Goal: Information Seeking & Learning: Learn about a topic

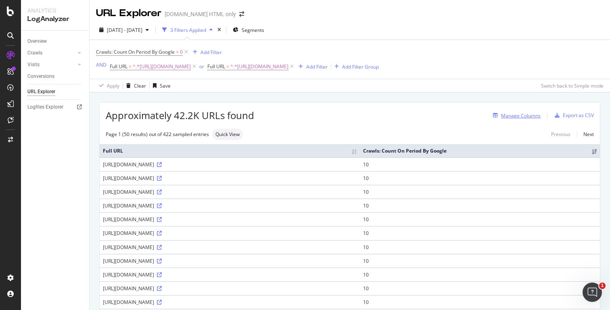
click at [534, 117] on div "Manage Columns" at bounding box center [521, 115] width 40 height 7
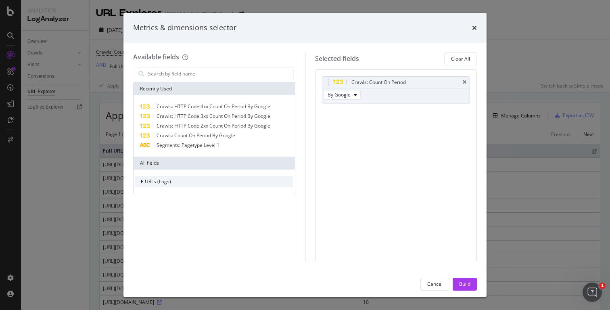
click at [141, 180] on icon "modal" at bounding box center [141, 181] width 2 height 5
click at [141, 180] on icon "modal" at bounding box center [141, 181] width 3 height 5
click at [143, 184] on div "modal" at bounding box center [142, 181] width 5 height 8
click at [146, 194] on icon "modal" at bounding box center [146, 192] width 2 height 5
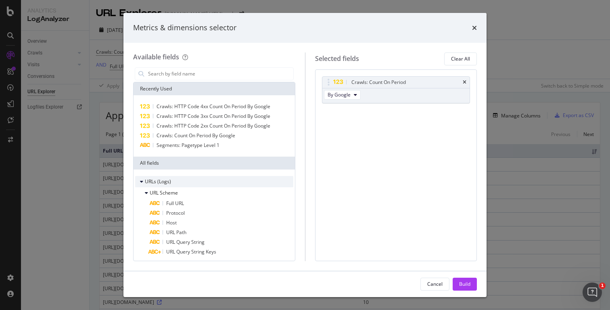
scroll to position [41, 0]
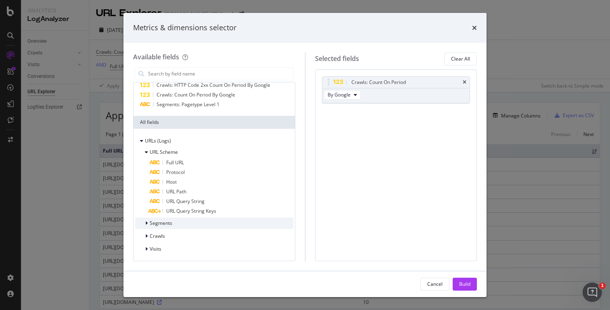
click at [147, 223] on icon "modal" at bounding box center [146, 223] width 2 height 5
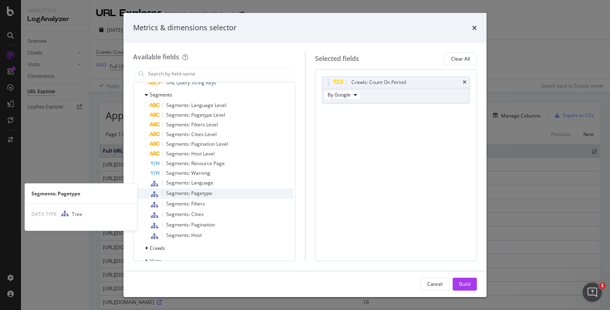
scroll to position [176, 0]
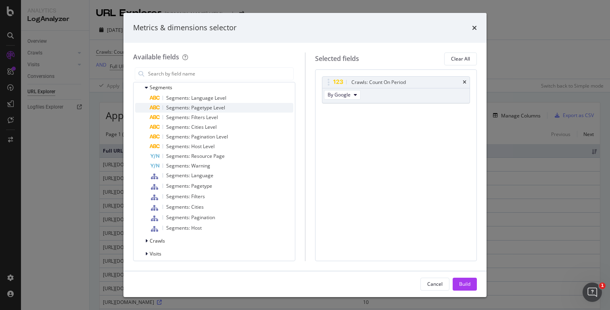
click at [219, 107] on span "Segments: Pagetype Level" at bounding box center [195, 107] width 59 height 7
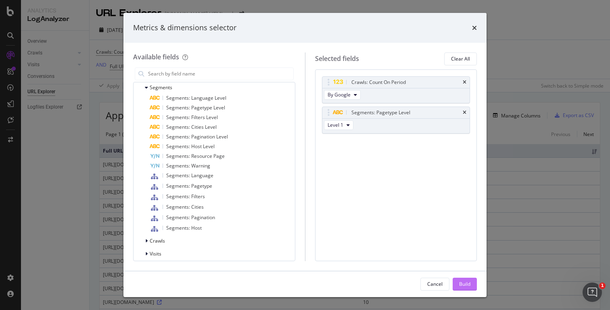
click at [461, 286] on div "Build" at bounding box center [464, 283] width 11 height 7
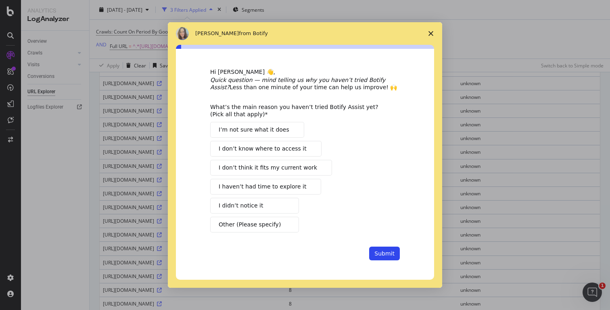
click at [432, 34] on polygon "Close survey" at bounding box center [430, 33] width 5 height 5
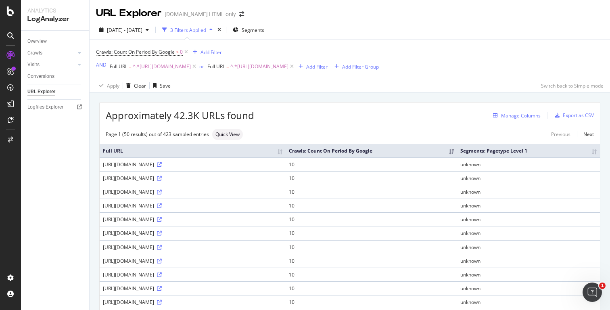
click at [523, 116] on div "Manage Columns" at bounding box center [521, 115] width 40 height 7
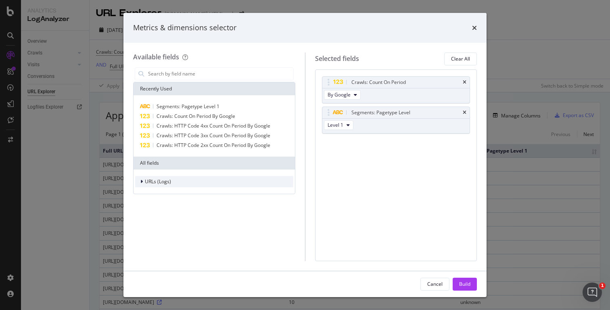
click at [142, 181] on icon "modal" at bounding box center [141, 181] width 2 height 5
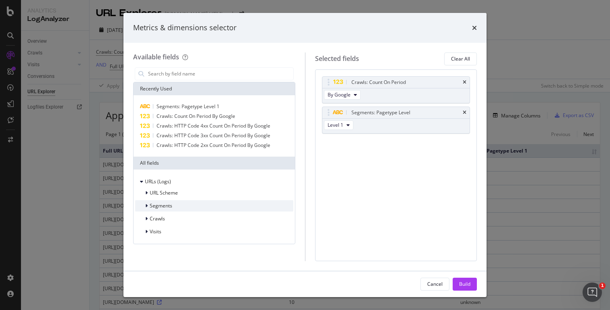
click at [145, 200] on div "Segments" at bounding box center [214, 205] width 158 height 11
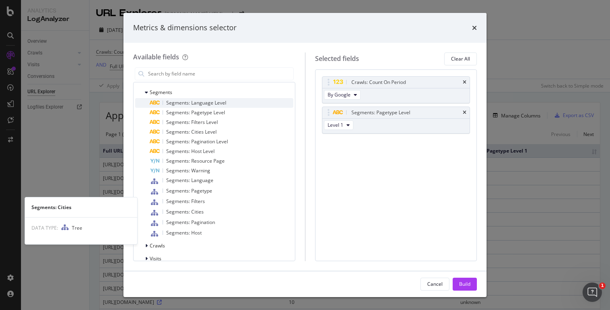
scroll to position [123, 0]
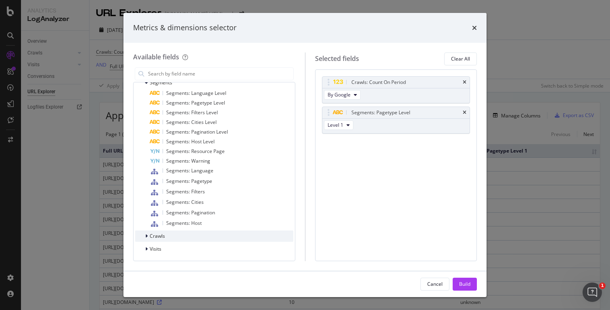
click at [147, 240] on div "Crawls" at bounding box center [214, 235] width 158 height 11
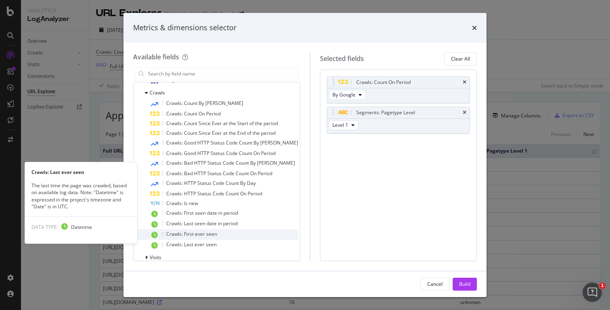
scroll to position [275, 0]
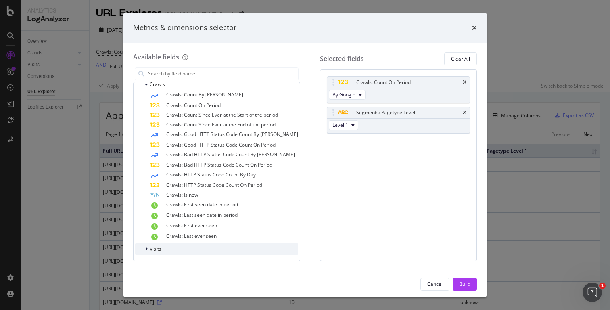
click at [148, 249] on div "modal" at bounding box center [147, 249] width 5 height 8
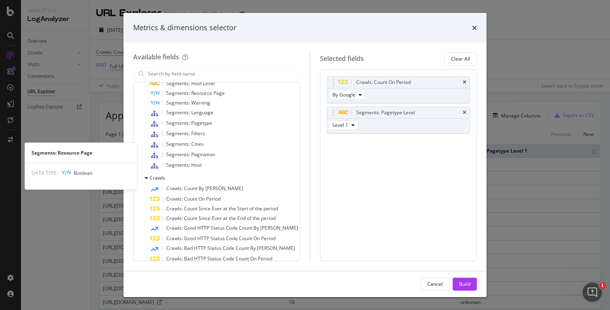
scroll to position [0, 0]
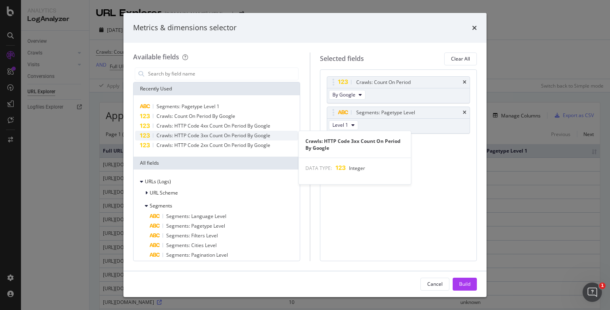
click at [207, 137] on span "Crawls: HTTP Code 3xx Count On Period By Google" at bounding box center [214, 135] width 114 height 7
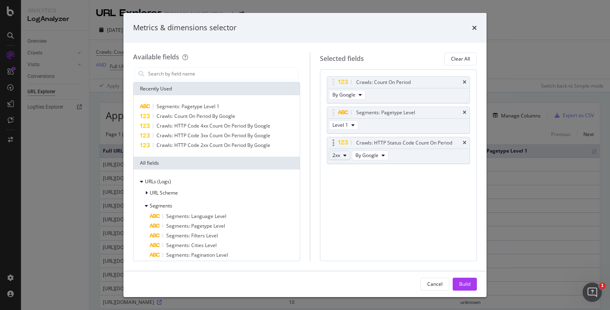
click at [342, 155] on button "2xx" at bounding box center [339, 155] width 21 height 10
click at [477, 25] on div "Metrics & dimensions selector" at bounding box center [304, 28] width 363 height 30
click at [473, 25] on icon "times" at bounding box center [474, 28] width 5 height 6
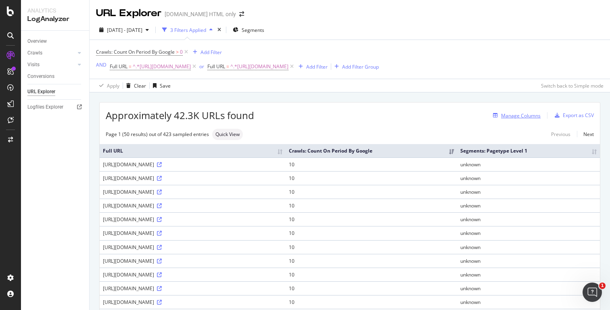
click at [514, 115] on div "Manage Columns" at bounding box center [521, 115] width 40 height 7
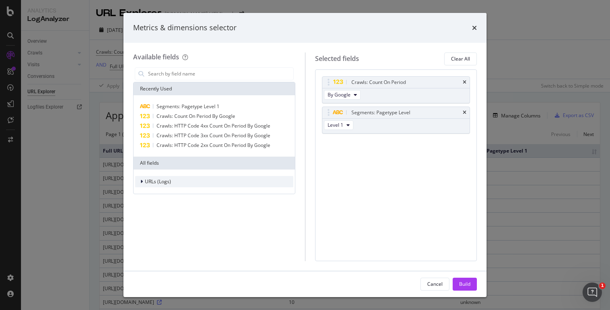
click at [141, 185] on div "modal" at bounding box center [142, 181] width 5 height 8
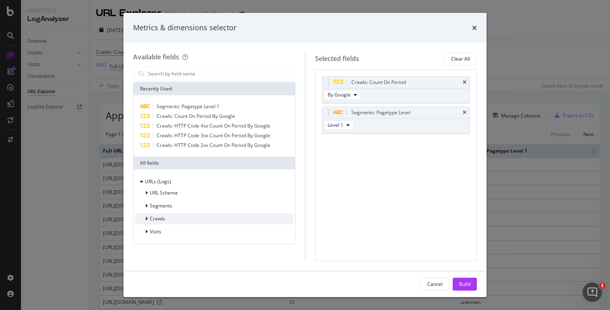
click at [146, 219] on icon "modal" at bounding box center [146, 218] width 2 height 5
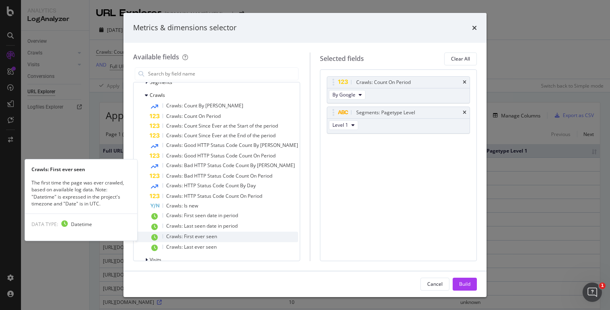
scroll to position [134, 0]
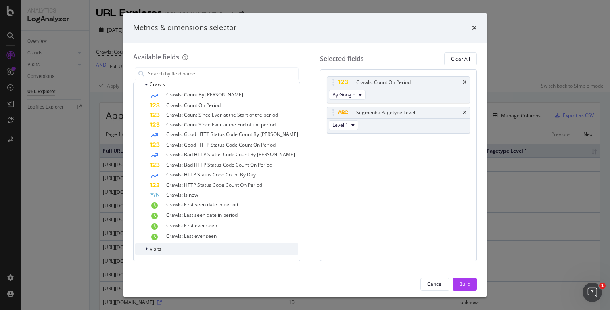
click at [147, 249] on icon "modal" at bounding box center [146, 248] width 2 height 5
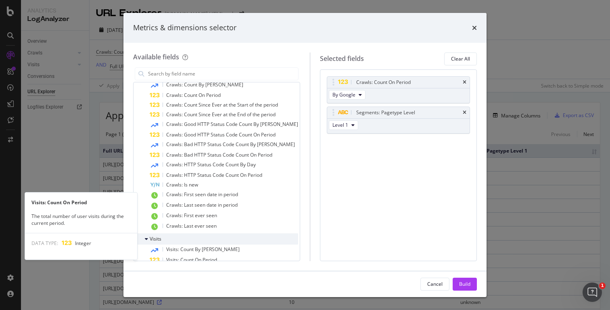
scroll to position [141, 0]
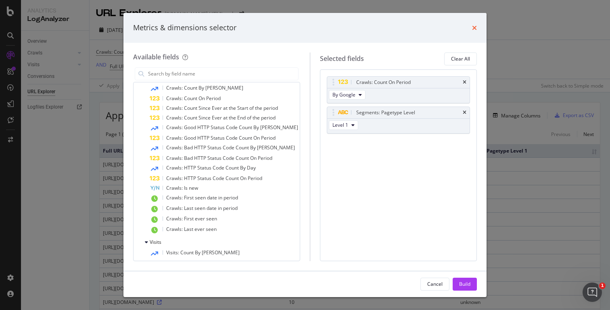
click at [475, 25] on icon "times" at bounding box center [474, 28] width 5 height 6
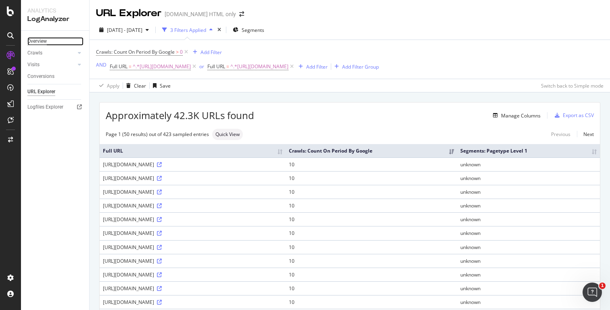
click at [32, 38] on div "Overview" at bounding box center [36, 41] width 19 height 8
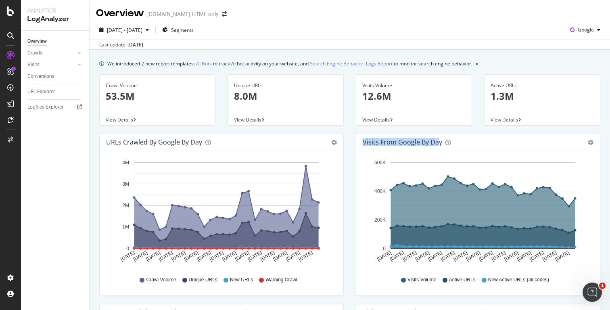
drag, startPoint x: 363, startPoint y: 143, endPoint x: 438, endPoint y: 142, distance: 75.0
click at [438, 142] on div "Visits from Google by day" at bounding box center [402, 142] width 79 height 8
click at [346, 178] on div "URLs Crawled by Google by day Area Table Hold CMD (⌘) while clicking to filter …" at bounding box center [221, 219] width 257 height 170
click at [227, 279] on icon at bounding box center [225, 280] width 5 height 5
click at [229, 280] on div "New URLs" at bounding box center [237, 279] width 29 height 7
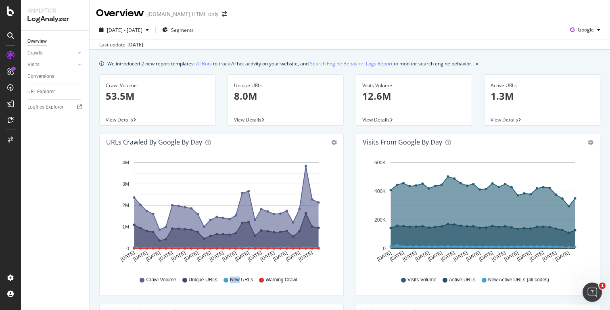
click at [229, 280] on div "New URLs" at bounding box center [237, 279] width 29 height 7
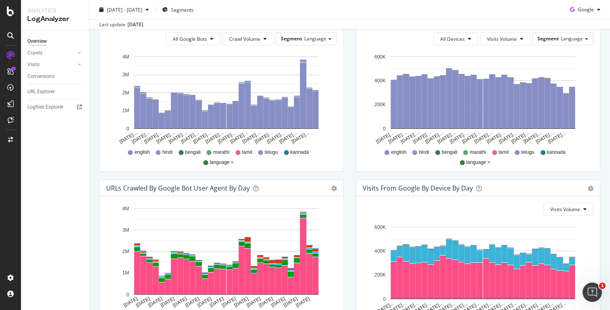
scroll to position [285, 0]
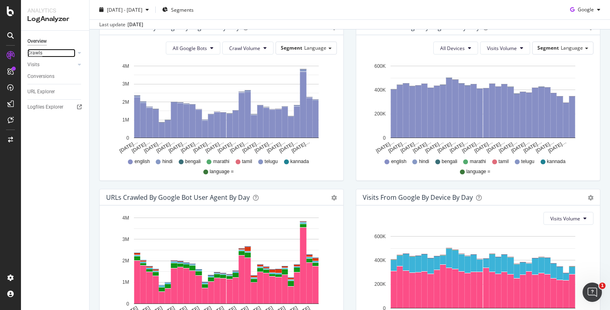
click at [40, 53] on div "Crawls" at bounding box center [34, 53] width 15 height 8
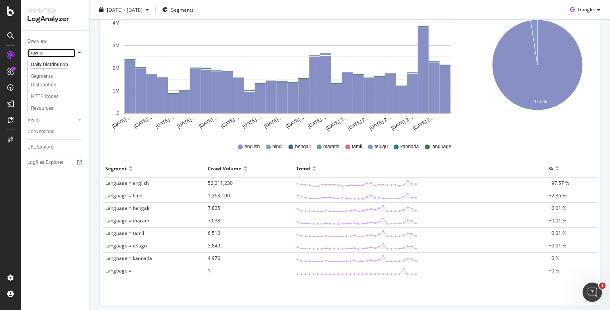
scroll to position [167, 0]
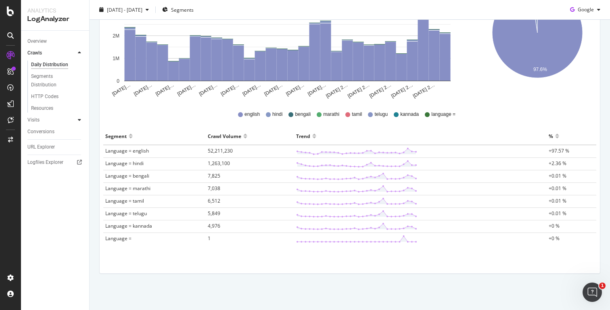
click at [80, 119] on icon at bounding box center [79, 119] width 3 height 5
click at [79, 54] on icon at bounding box center [79, 52] width 3 height 5
click at [50, 82] on div "Segments Distribution" at bounding box center [53, 80] width 45 height 17
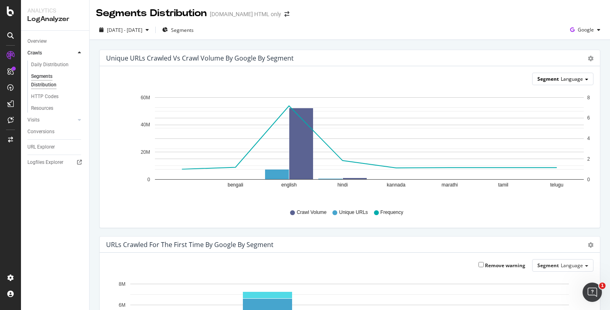
click at [565, 79] on span "Language" at bounding box center [572, 78] width 22 height 7
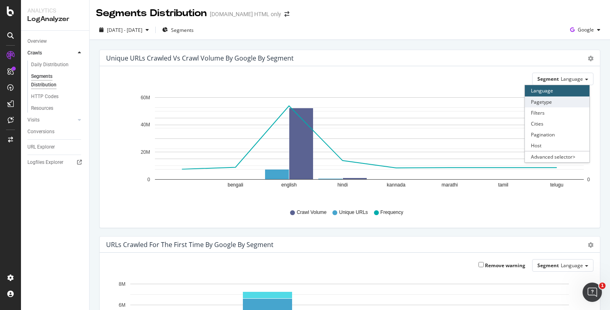
click at [541, 104] on div "Pagetype" at bounding box center [557, 101] width 65 height 11
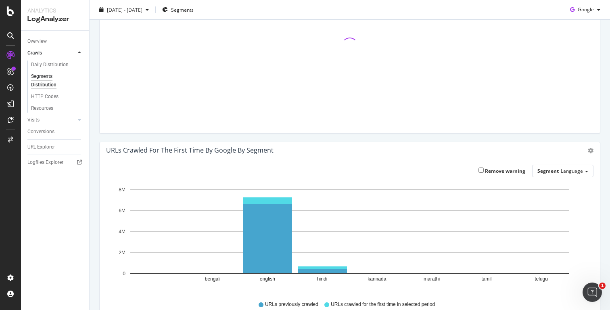
scroll to position [104, 0]
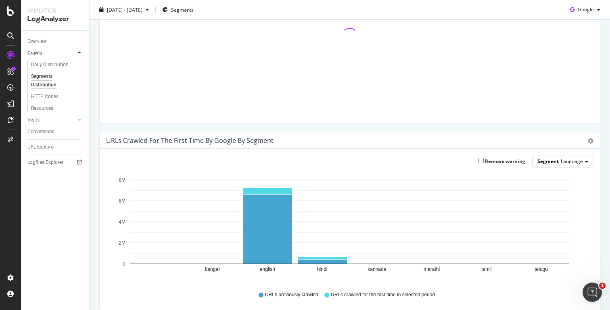
click at [561, 165] on div "Segment Language" at bounding box center [562, 161] width 61 height 12
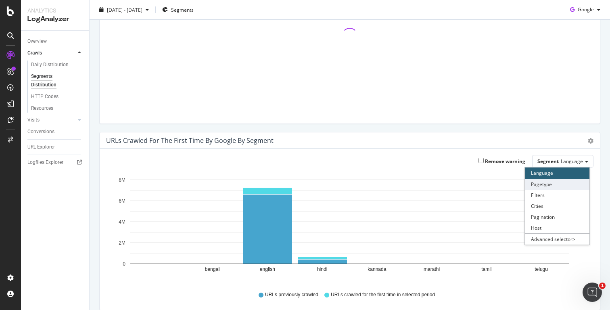
click at [552, 185] on div "Pagetype" at bounding box center [557, 184] width 65 height 11
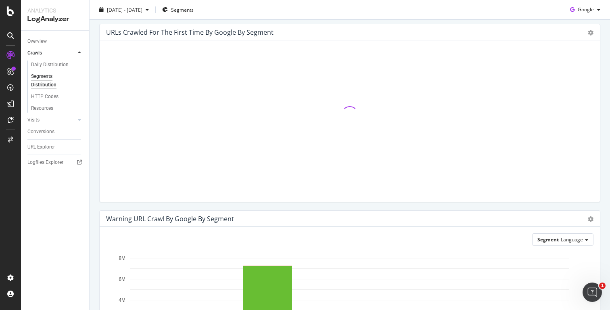
scroll to position [217, 0]
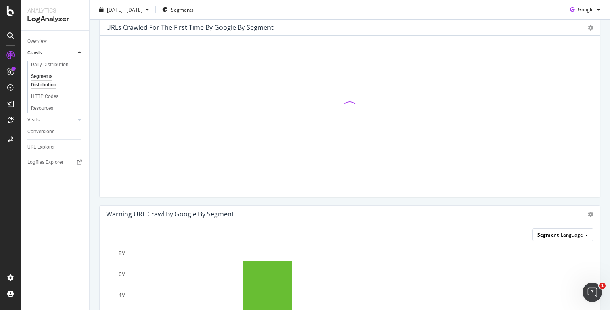
click at [566, 234] on span "Language" at bounding box center [572, 234] width 22 height 7
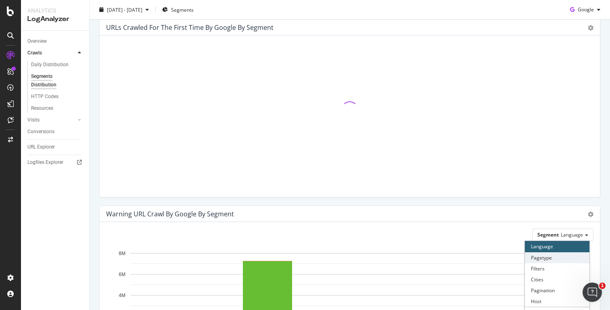
click at [541, 259] on div "Pagetype" at bounding box center [557, 257] width 65 height 11
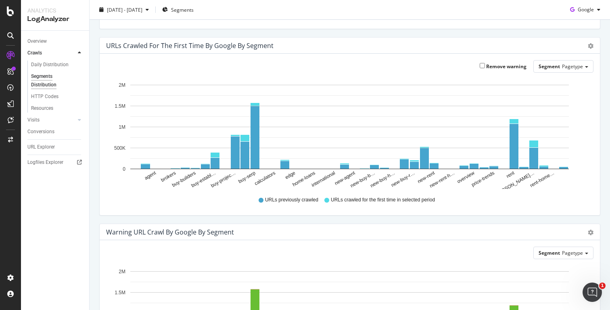
scroll to position [196, 0]
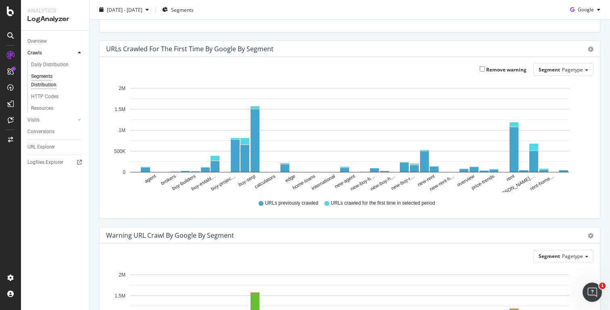
click at [594, 46] on div "URLs Crawled for the First Time by google by Segment Bar (by Value) Bar (by Per…" at bounding box center [350, 49] width 500 height 16
click at [593, 47] on icon "gear" at bounding box center [591, 49] width 6 height 6
click at [597, 49] on div "URLs Crawled for the First Time by google by Segment Bar (by Value) Bar (by Per…" at bounding box center [350, 49] width 500 height 16
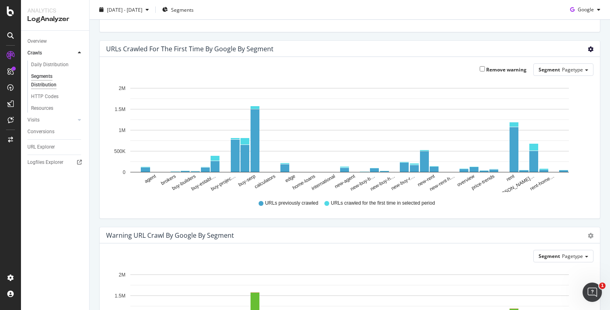
click at [593, 49] on icon "gear" at bounding box center [591, 49] width 6 height 6
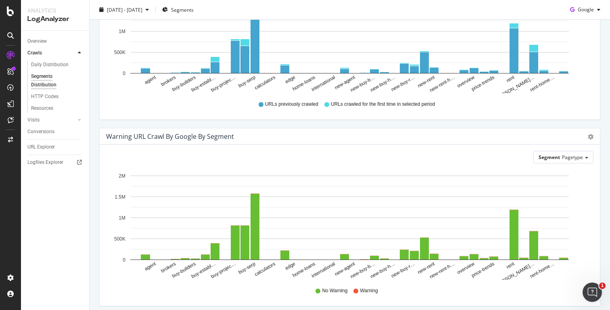
scroll to position [314, 0]
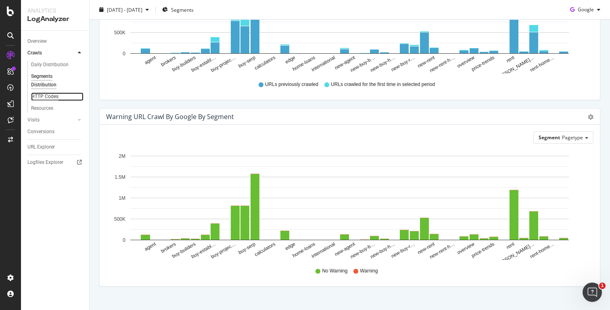
click at [50, 97] on div "HTTP Codes" at bounding box center [44, 96] width 27 height 8
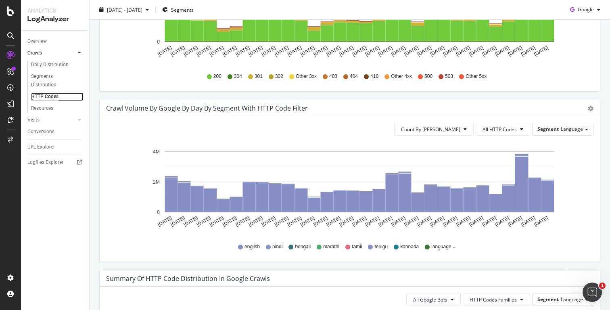
scroll to position [351, 0]
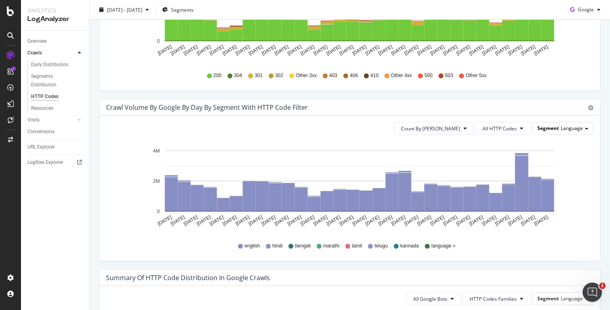
click at [581, 128] on span "Language" at bounding box center [572, 128] width 22 height 7
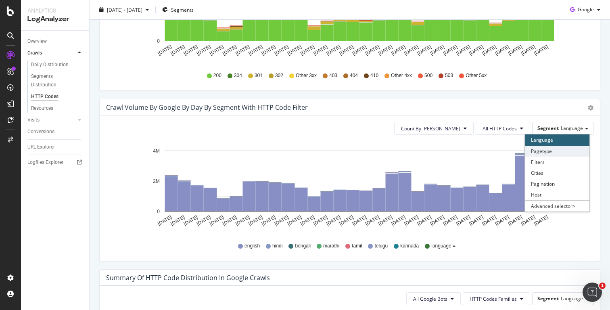
click at [555, 153] on div "Pagetype" at bounding box center [557, 151] width 65 height 11
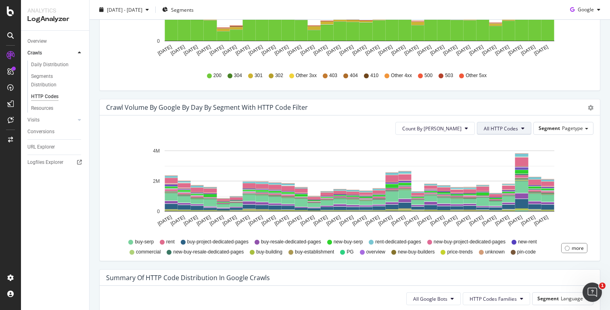
click at [522, 132] on button "All HTTP Codes" at bounding box center [504, 128] width 54 height 13
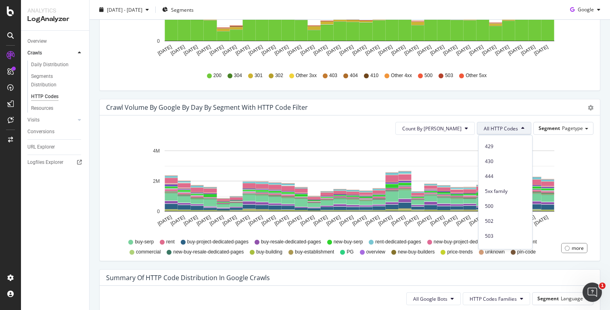
scroll to position [352, 0]
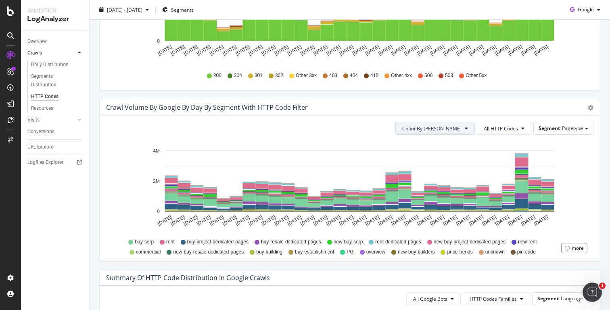
click at [465, 129] on button "Count By [PERSON_NAME]" at bounding box center [434, 128] width 79 height 13
click at [521, 128] on button "All HTTP Codes" at bounding box center [504, 128] width 54 height 13
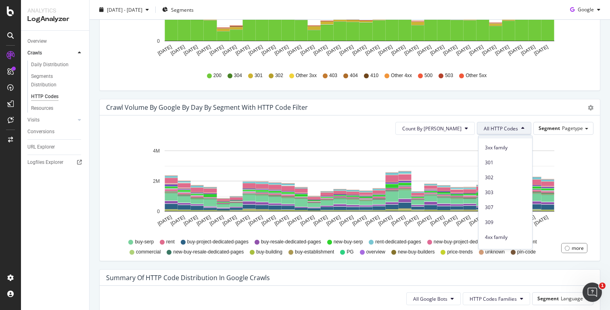
scroll to position [74, 0]
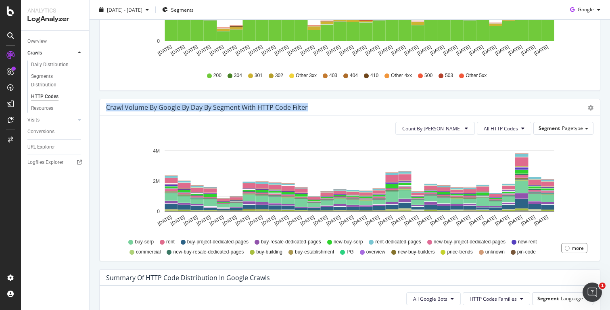
drag, startPoint x: 102, startPoint y: 107, endPoint x: 308, endPoint y: 107, distance: 205.7
click at [308, 107] on div "Crawl Volume by google by Day by Segment with HTTP Code Filter Timeline (by Val…" at bounding box center [350, 107] width 500 height 16
click at [325, 105] on div "Crawl Volume by google by Day by Segment with HTTP Code Filter" at bounding box center [341, 107] width 470 height 8
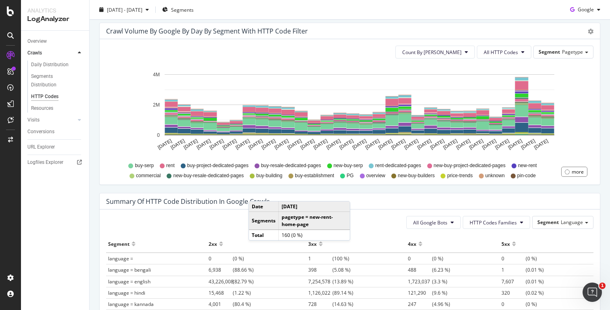
scroll to position [430, 0]
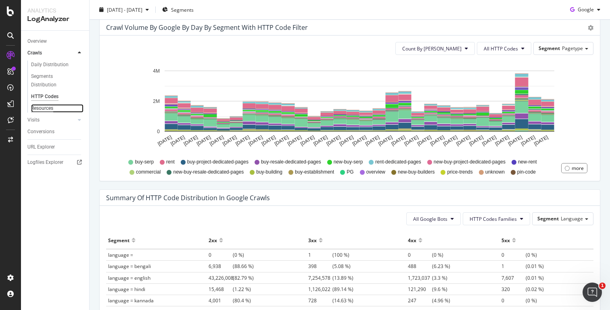
click at [43, 111] on div "Resources" at bounding box center [42, 108] width 22 height 8
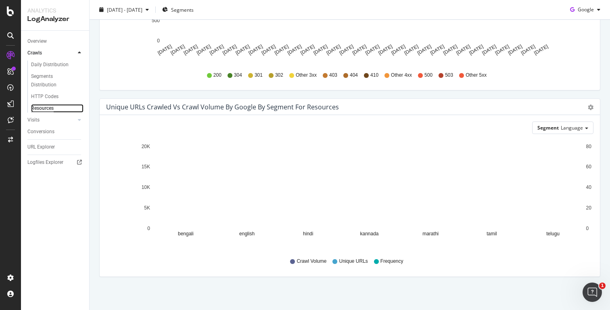
scroll to position [184, 0]
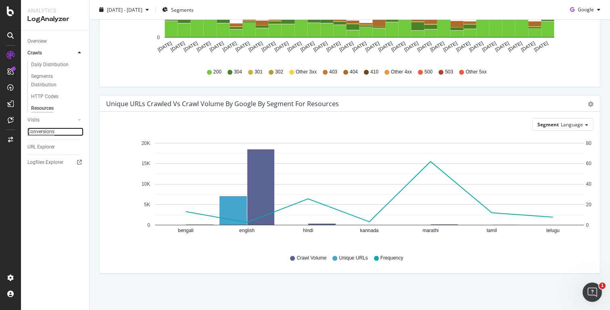
click at [49, 134] on div "Conversions" at bounding box center [40, 131] width 27 height 8
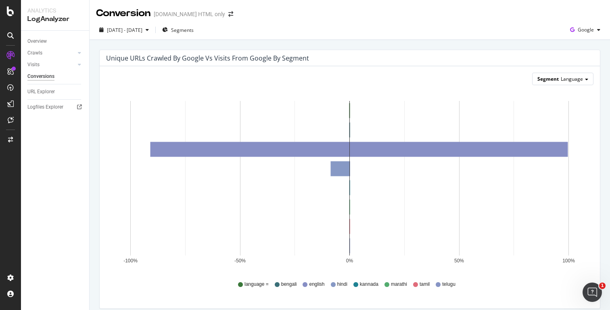
click at [569, 74] on div "Segment Language" at bounding box center [562, 79] width 61 height 12
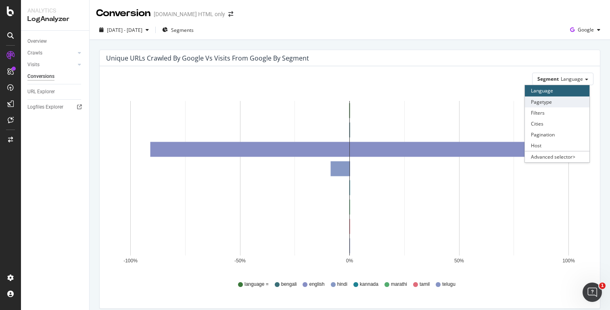
click at [557, 102] on div "Pagetype" at bounding box center [557, 101] width 65 height 11
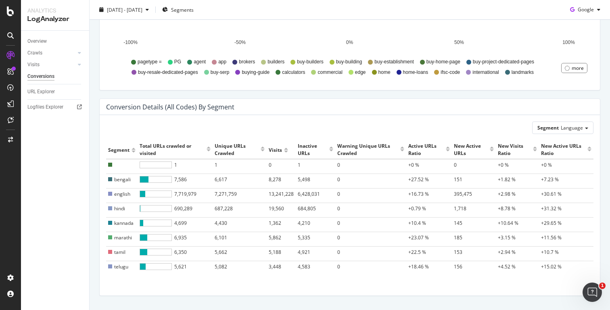
scroll to position [240, 0]
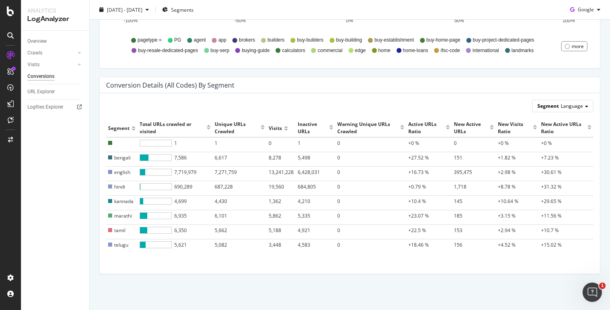
click at [568, 102] on div "Segment Language" at bounding box center [562, 106] width 61 height 12
click at [542, 128] on div "Pagetype" at bounding box center [557, 128] width 65 height 11
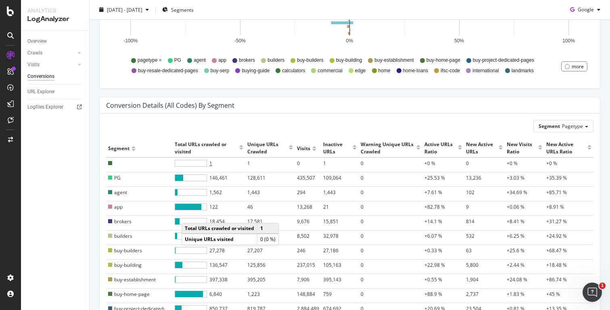
scroll to position [220, 0]
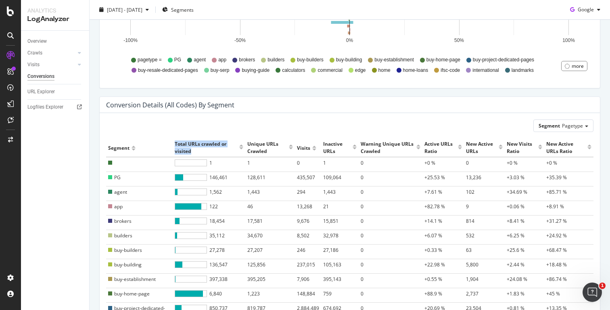
drag, startPoint x: 175, startPoint y: 144, endPoint x: 192, endPoint y: 150, distance: 18.4
click at [192, 150] on div "Total URLs crawled or visited" at bounding box center [206, 147] width 62 height 14
copy div "Total URLs crawled or visited"
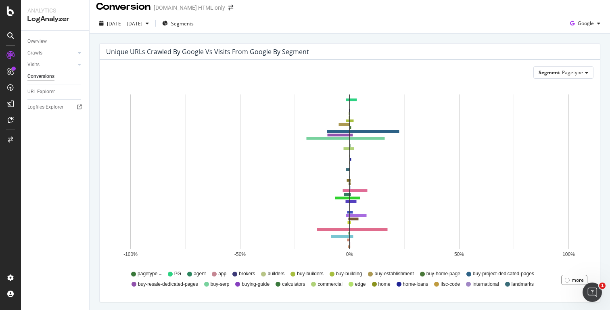
scroll to position [0, 0]
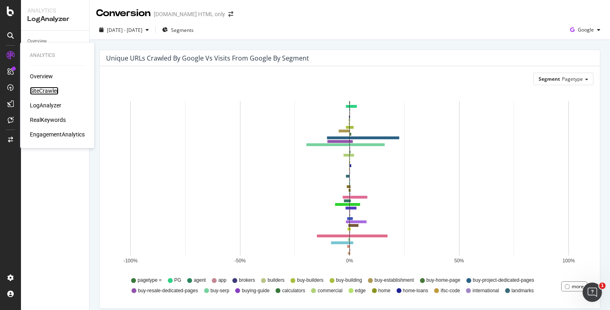
click at [47, 91] on div "SiteCrawler" at bounding box center [44, 91] width 29 height 8
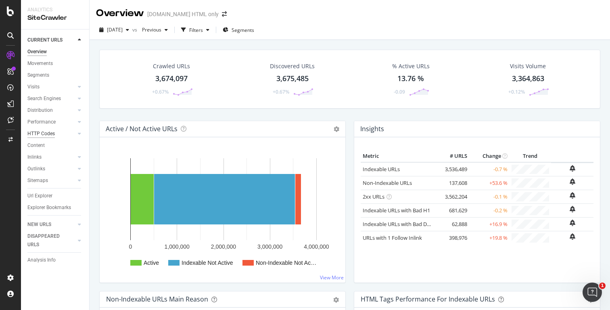
click at [51, 131] on div "HTTP Codes" at bounding box center [40, 133] width 27 height 8
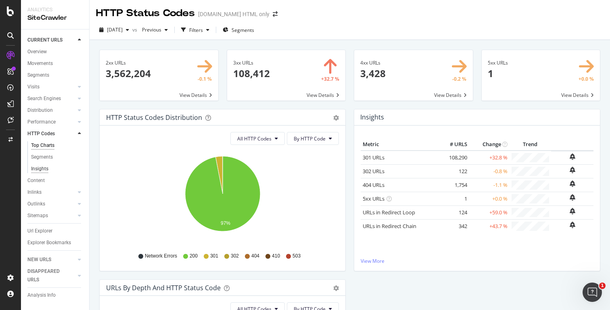
click at [44, 168] on div "Insights" at bounding box center [39, 169] width 17 height 8
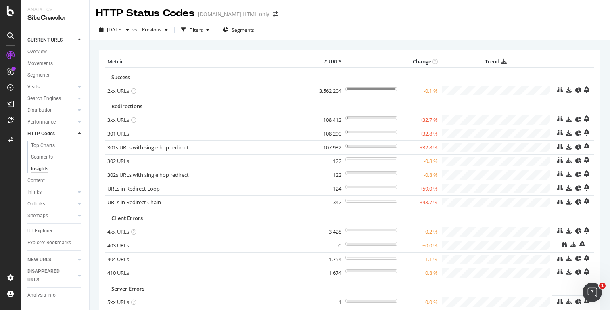
drag, startPoint x: 232, startPoint y: 210, endPoint x: 209, endPoint y: 217, distance: 23.3
click at [227, 211] on td "Client Errors" at bounding box center [328, 217] width 447 height 16
click at [81, 193] on div at bounding box center [79, 192] width 8 height 8
click at [38, 158] on div "Inlinks" at bounding box center [34, 157] width 14 height 8
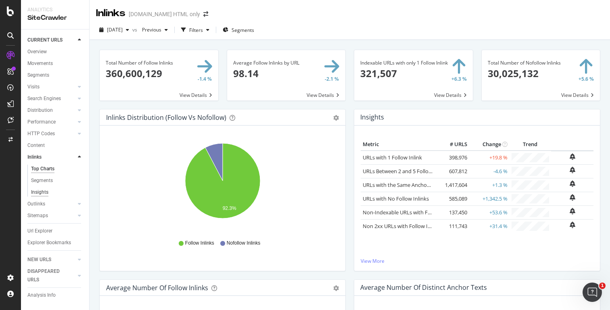
click at [42, 194] on div "Insights" at bounding box center [39, 192] width 17 height 8
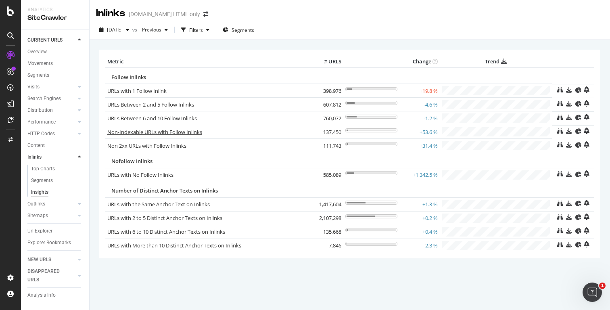
click at [144, 134] on link "Non-Indexable URLs with Follow Inlinks" at bounding box center [154, 131] width 95 height 7
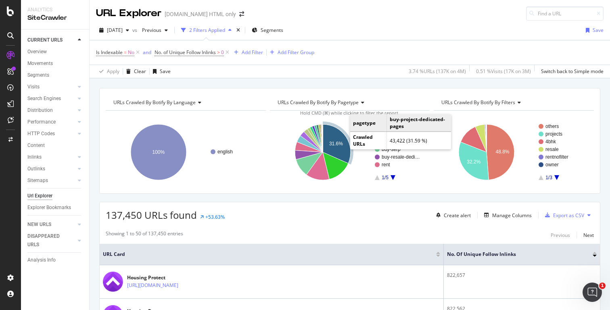
click at [337, 139] on icon "A chart." at bounding box center [337, 143] width 28 height 39
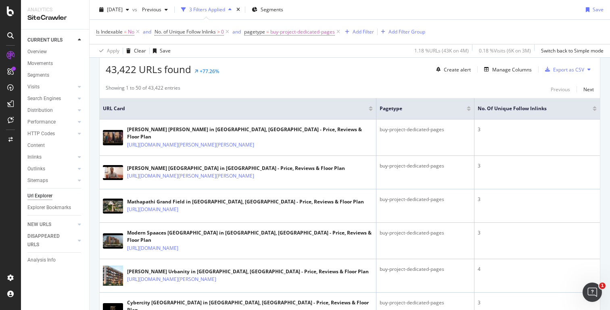
scroll to position [150, 0]
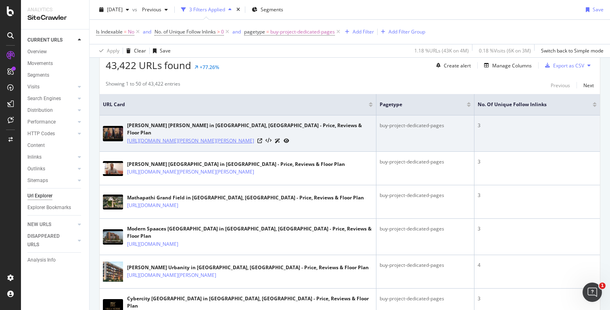
click at [254, 142] on link "[URL][DOMAIN_NAME][PERSON_NAME][PERSON_NAME]" at bounding box center [190, 141] width 127 height 8
